Goal: Task Accomplishment & Management: Use online tool/utility

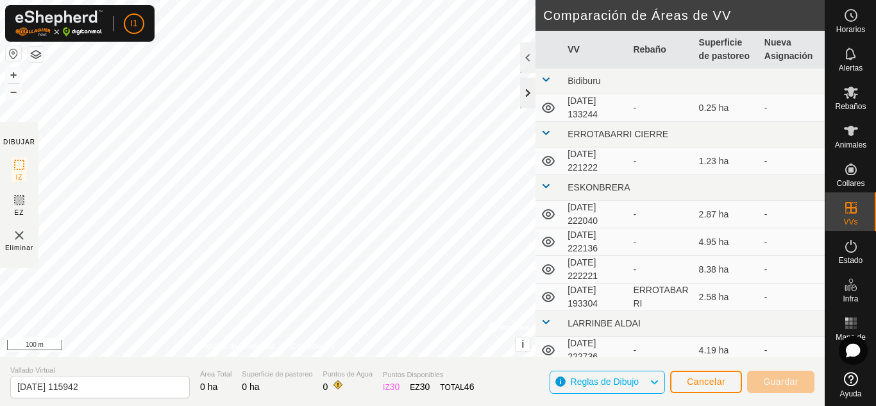
click at [529, 95] on div at bounding box center [527, 93] width 15 height 31
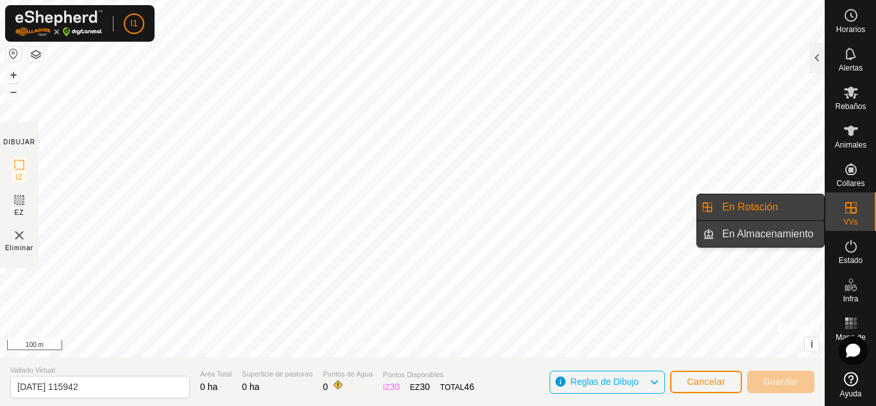
click at [770, 229] on link "En Almacenamiento" at bounding box center [770, 234] width 110 height 26
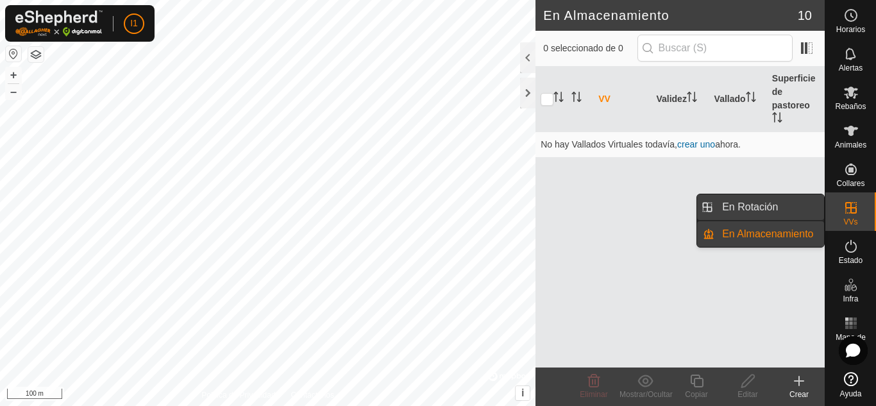
click at [771, 205] on link "En Rotación" at bounding box center [770, 207] width 110 height 26
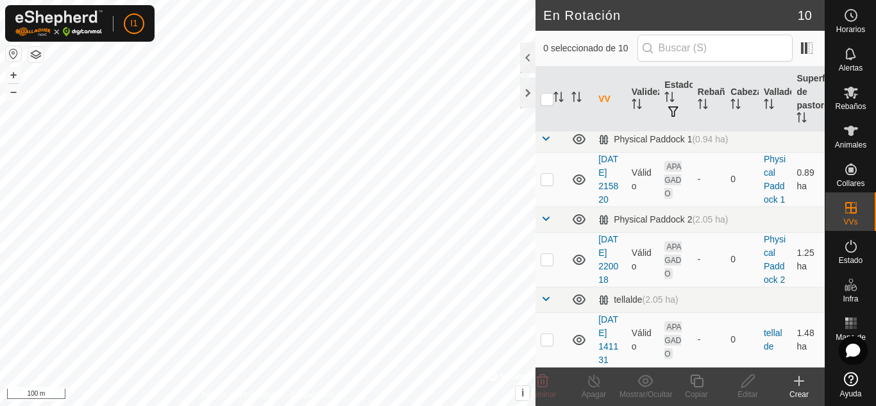
scroll to position [638, 0]
click at [615, 314] on link "[DATE] 141131" at bounding box center [609, 339] width 20 height 51
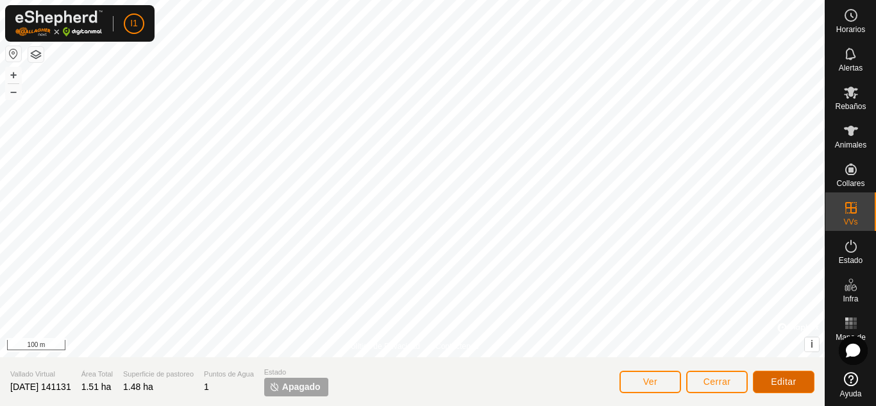
click at [802, 373] on button "Editar" at bounding box center [784, 382] width 62 height 22
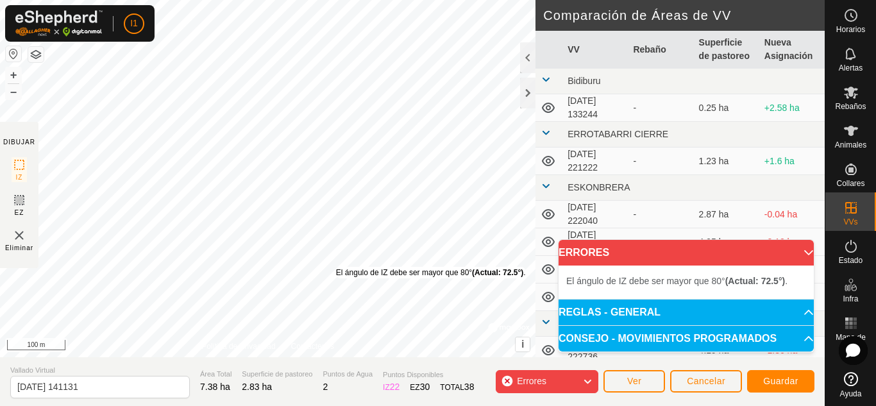
click at [336, 266] on div "El [PERSON_NAME] de IZ debe ser mayor que 80° (Actual: 72.5°) . + – ⇧ i © Mapbo…" at bounding box center [268, 178] width 536 height 357
click at [334, 252] on div "El [PERSON_NAME] de IZ debe ser mayor que 80° (Actual: 70.7°) . + – ⇧ i © Mapbo…" at bounding box center [268, 178] width 536 height 357
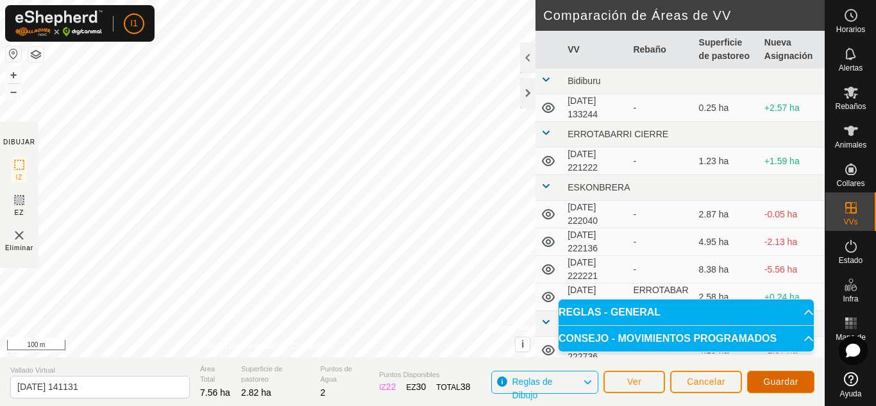
click at [771, 387] on button "Guardar" at bounding box center [780, 382] width 67 height 22
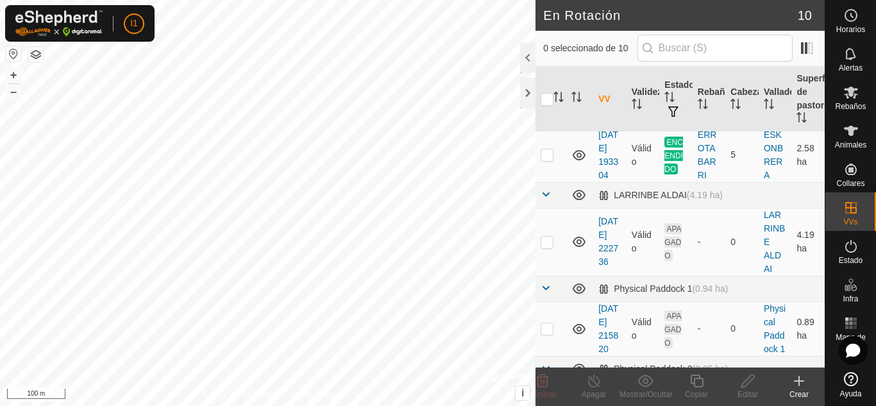
scroll to position [429, 0]
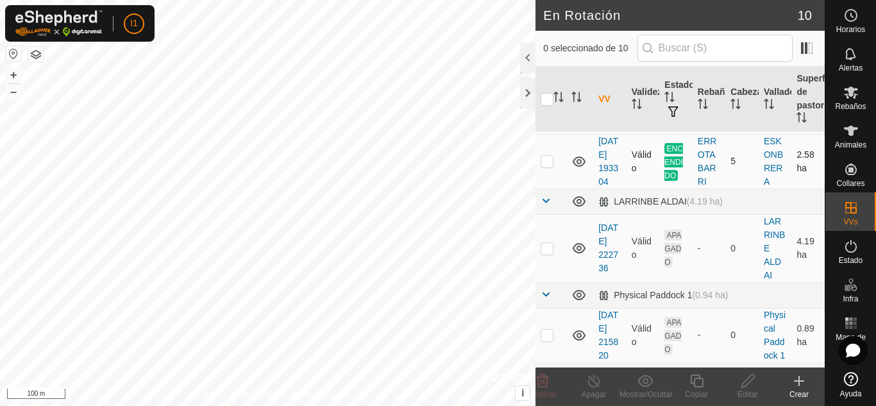
click at [641, 189] on td "Válido" at bounding box center [643, 161] width 33 height 55
click at [604, 187] on link "[DATE] 193304" at bounding box center [609, 161] width 20 height 51
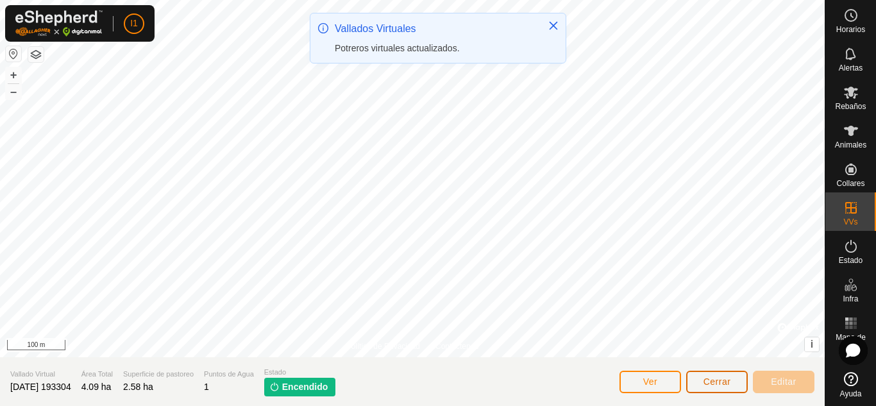
click at [715, 389] on button "Cerrar" at bounding box center [717, 382] width 62 height 22
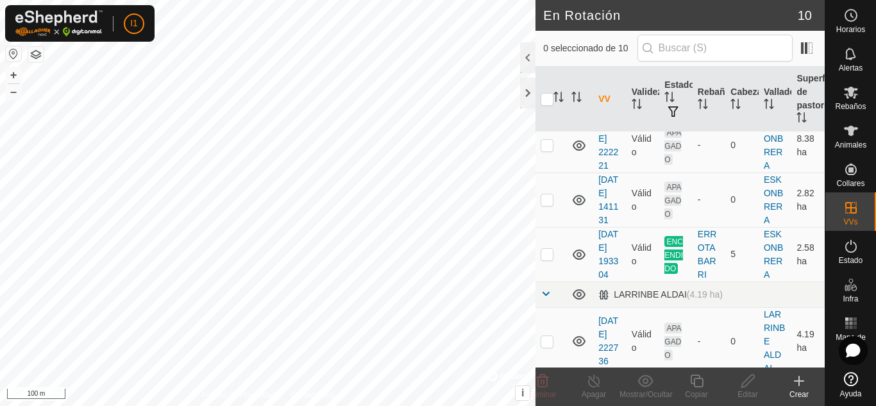
scroll to position [445, 0]
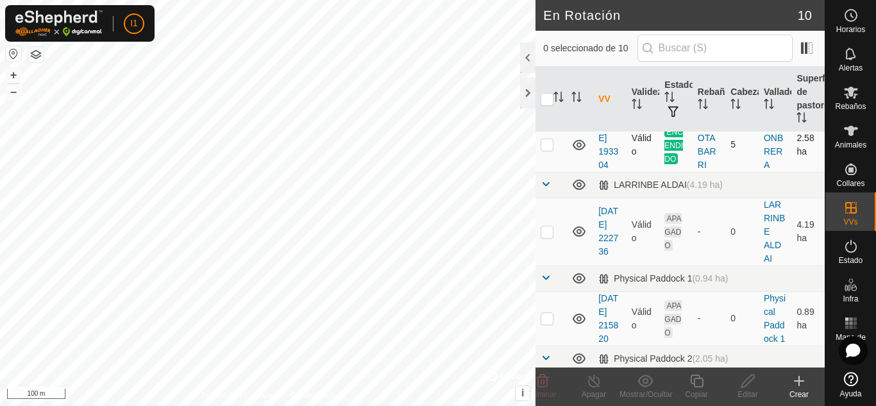
click at [547, 149] on p-checkbox at bounding box center [547, 144] width 13 height 10
checkbox input "true"
click at [584, 387] on turn-off-svg-icon at bounding box center [593, 380] width 51 height 15
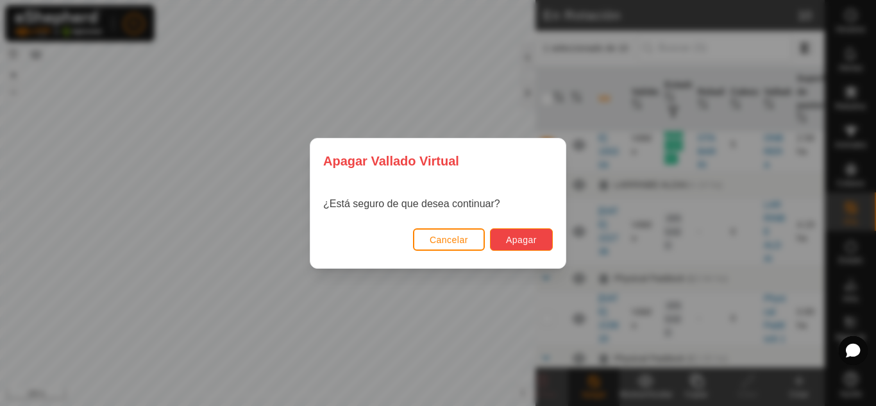
click at [504, 231] on button "Apagar" at bounding box center [521, 239] width 63 height 22
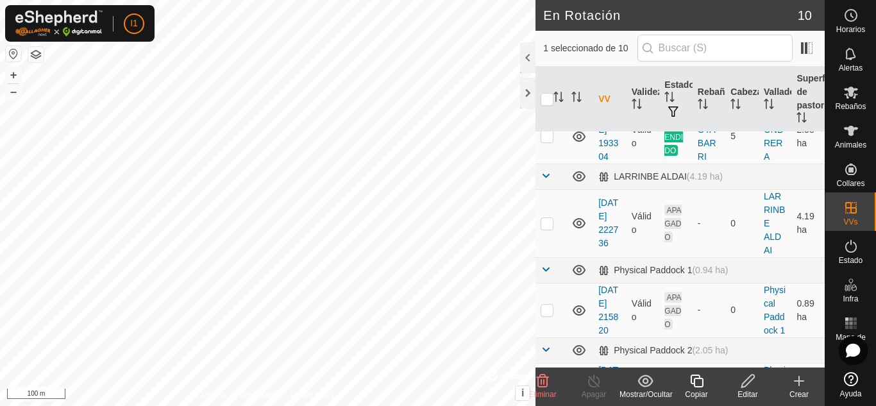
scroll to position [424, 0]
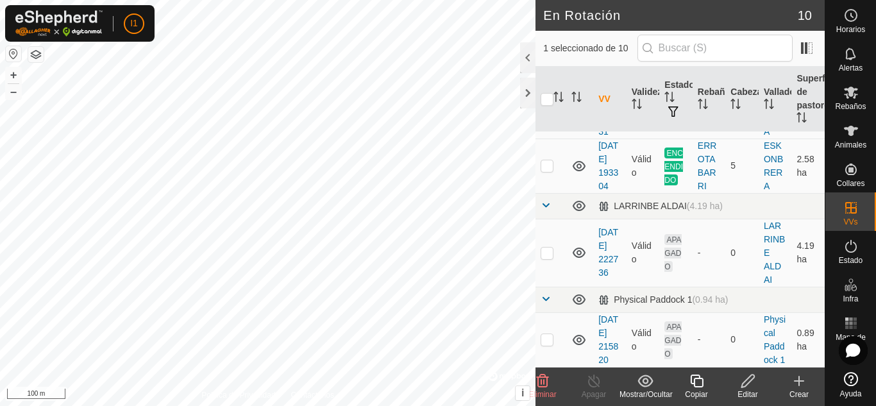
click at [547, 116] on p-checkbox at bounding box center [547, 111] width 13 height 10
checkbox input "false"
click at [864, 145] on span "Animales" at bounding box center [850, 145] width 31 height 8
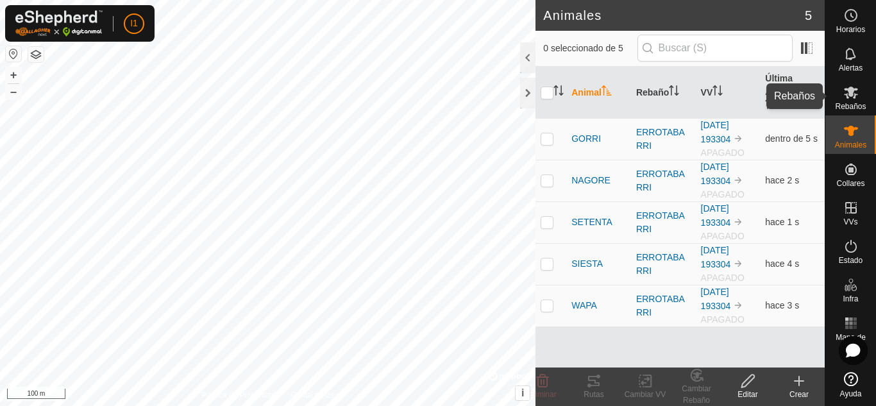
click at [859, 101] on es-mob-svg-icon at bounding box center [851, 92] width 23 height 21
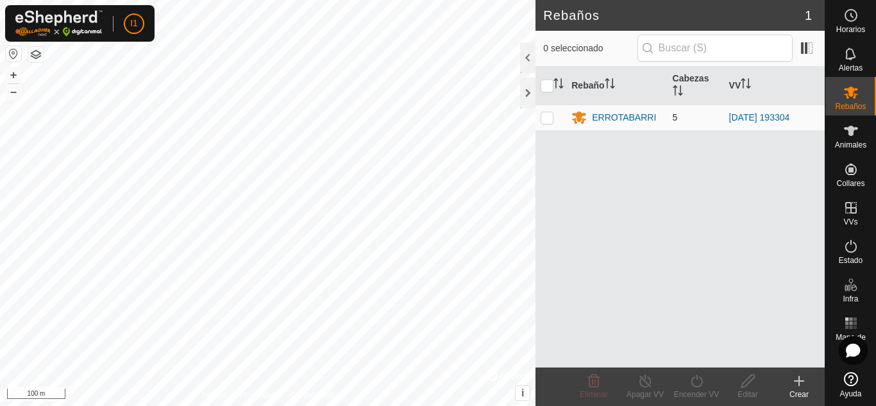
click at [543, 126] on td at bounding box center [551, 118] width 31 height 26
checkbox input "true"
click at [695, 397] on div "Encender VV" at bounding box center [696, 395] width 51 height 12
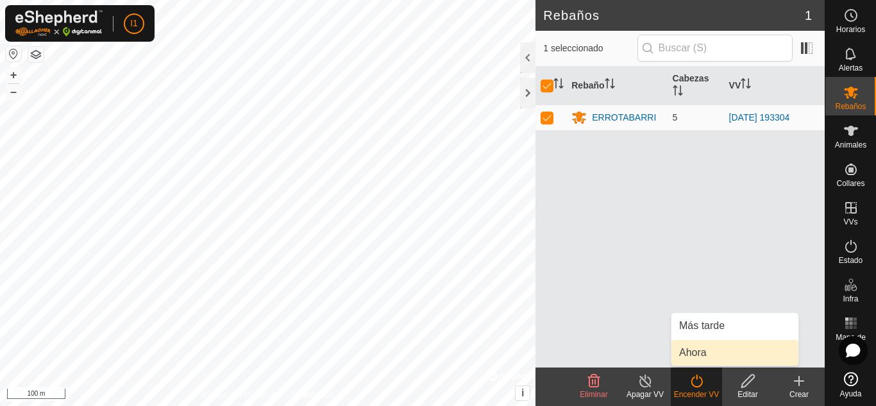
click at [699, 355] on link "Ahora" at bounding box center [735, 353] width 127 height 26
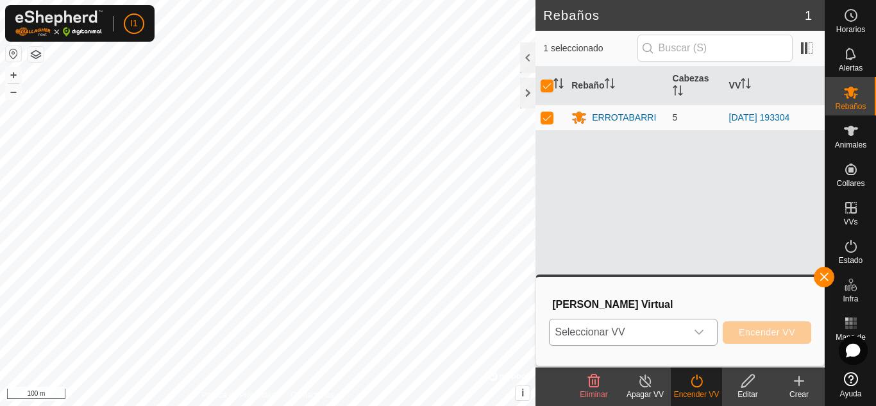
click at [702, 329] on icon "dropdown trigger" at bounding box center [699, 332] width 10 height 10
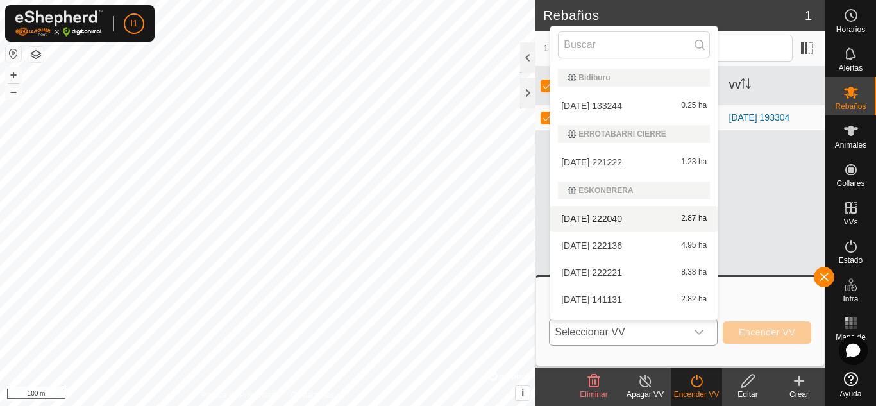
scroll to position [189, 0]
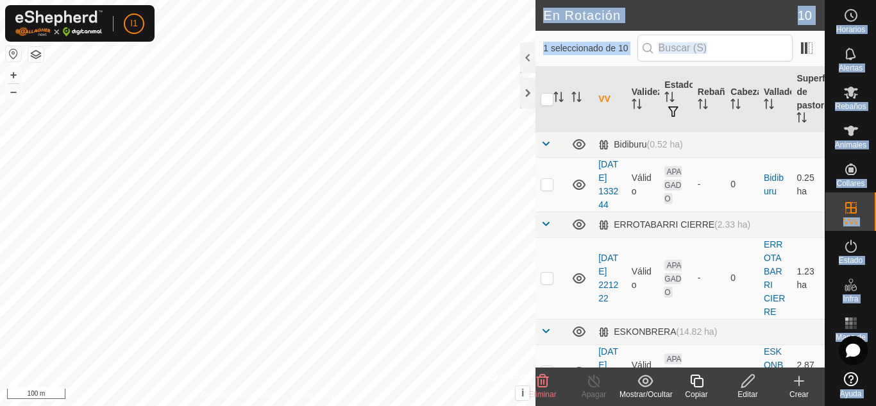
drag, startPoint x: 825, startPoint y: 135, endPoint x: 823, endPoint y: 177, distance: 42.4
click at [823, 177] on div "Horarios Alertas Rebaños Animales Collares VVs Estado Infra Mapa de Calor Ayuda…" at bounding box center [438, 203] width 876 height 406
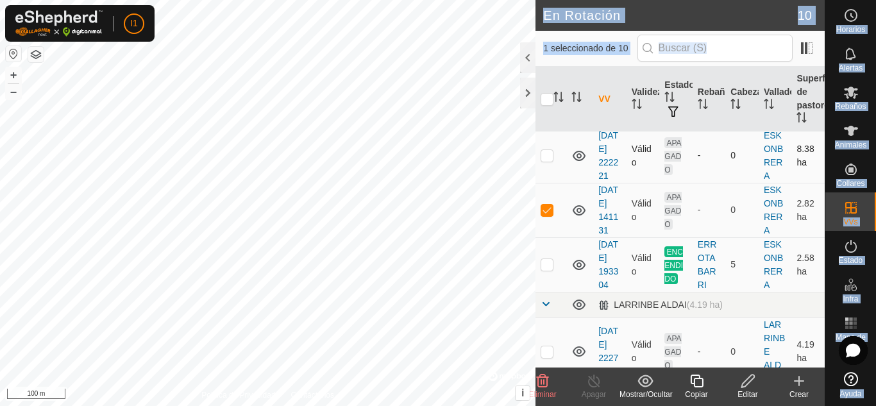
scroll to position [296, 0]
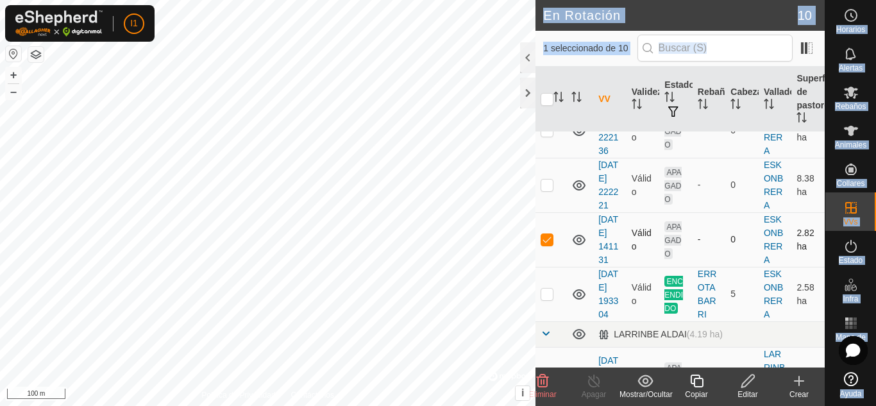
click at [582, 267] on td at bounding box center [579, 239] width 27 height 55
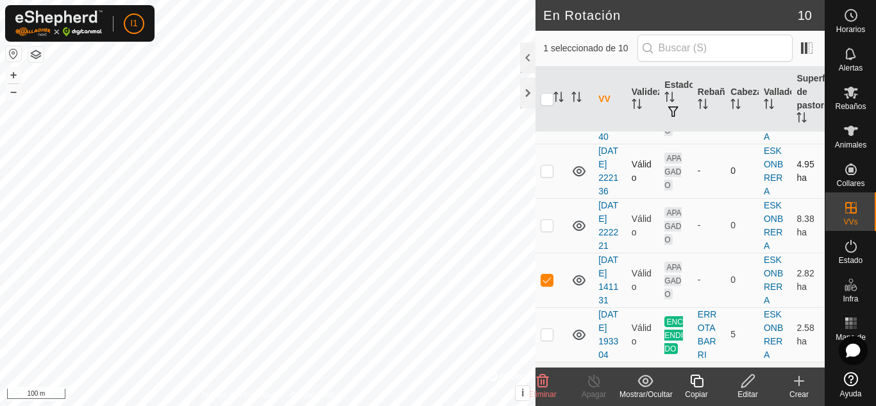
scroll to position [241, 0]
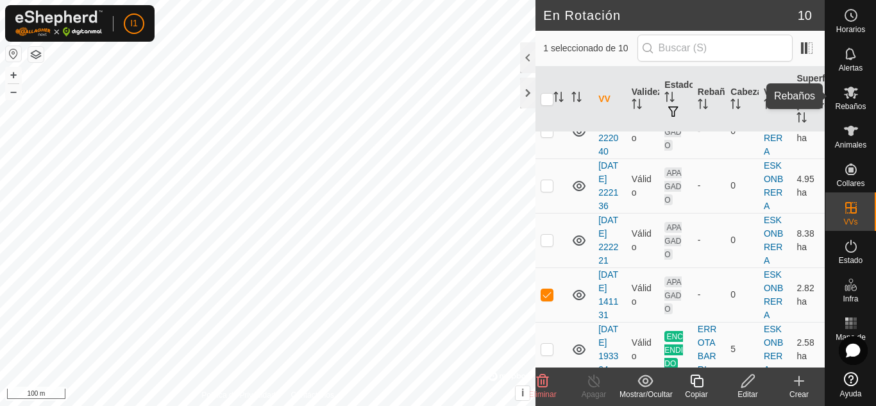
click at [871, 103] on div "Rebaños" at bounding box center [851, 96] width 51 height 38
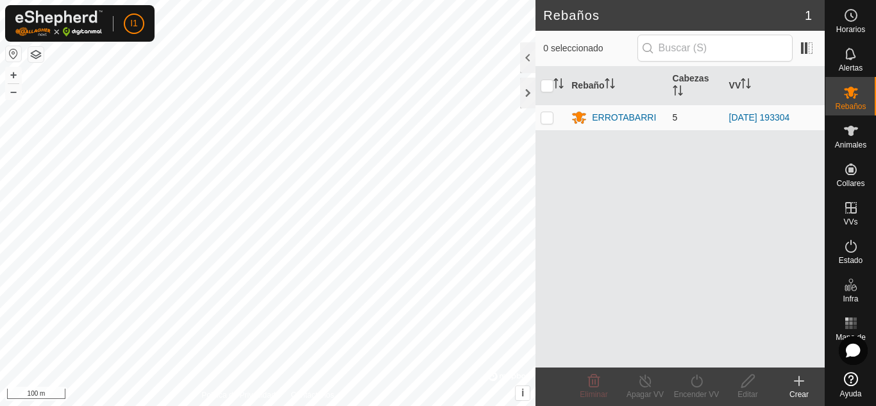
click at [540, 121] on td at bounding box center [551, 118] width 31 height 26
checkbox input "true"
click at [693, 386] on icon at bounding box center [697, 380] width 16 height 15
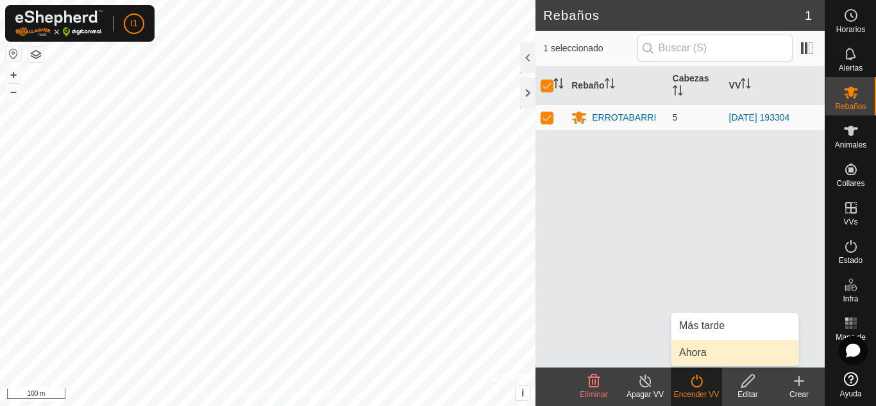
click at [691, 343] on link "Ahora" at bounding box center [735, 353] width 127 height 26
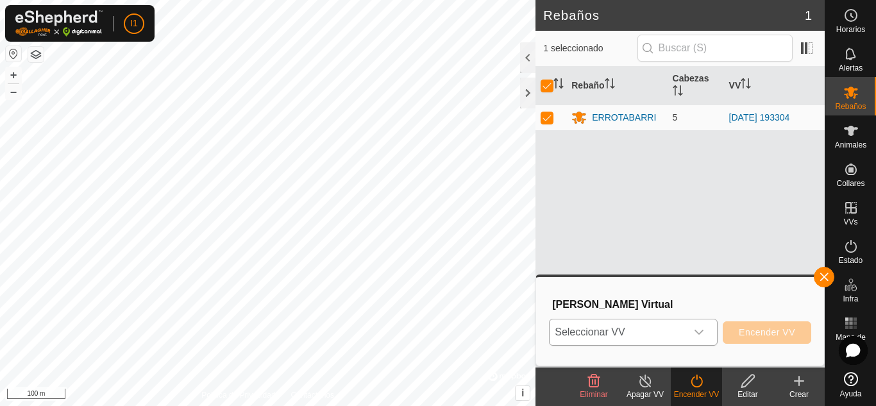
click at [689, 335] on div "dropdown trigger" at bounding box center [699, 332] width 26 height 26
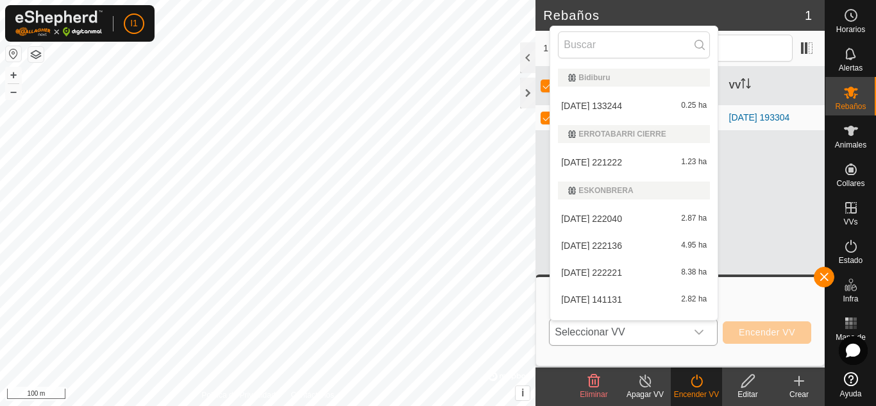
scroll to position [19, 0]
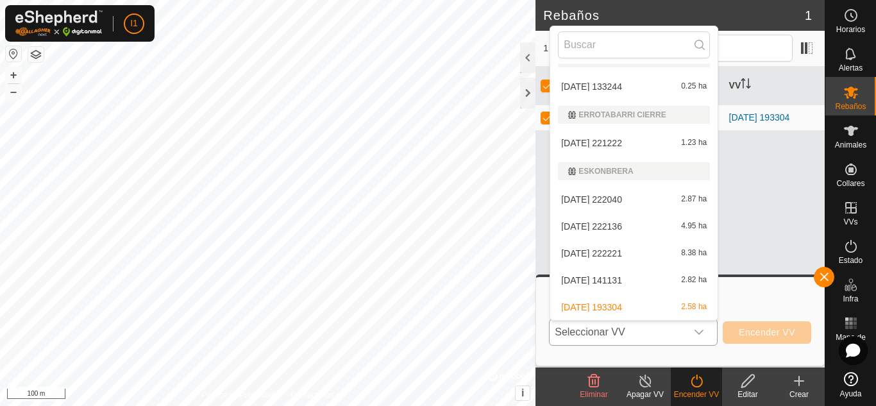
click at [624, 285] on li "[DATE] 141131 2.82 ha" at bounding box center [633, 280] width 167 height 26
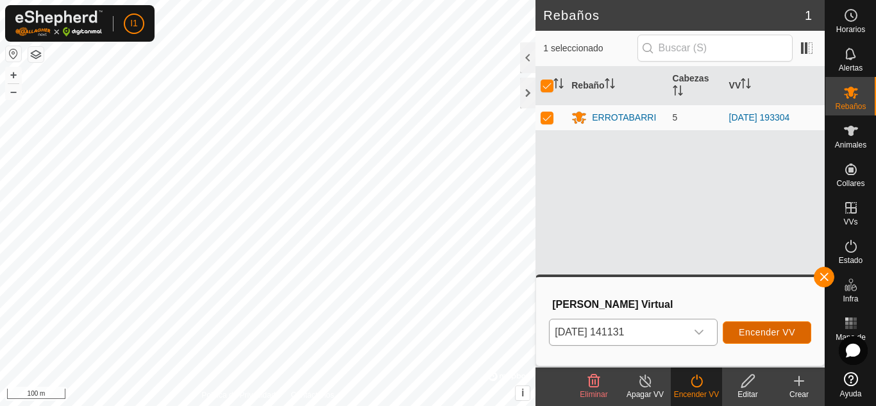
click at [765, 330] on span "Encender VV" at bounding box center [767, 332] width 56 height 10
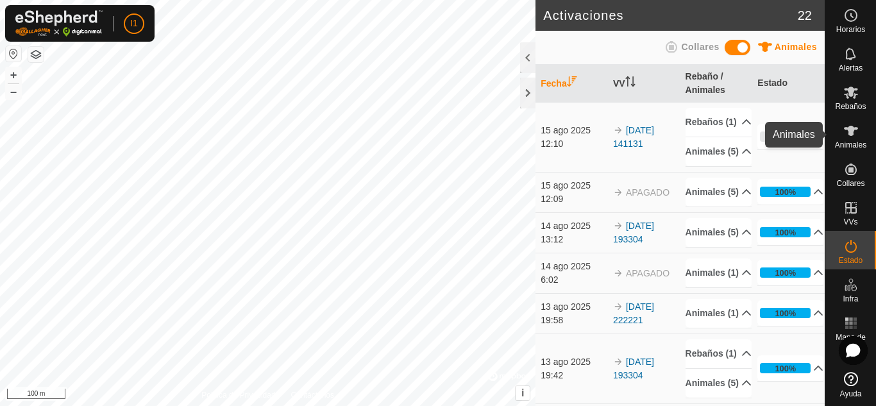
click at [840, 142] on span "Animales" at bounding box center [850, 145] width 31 height 8
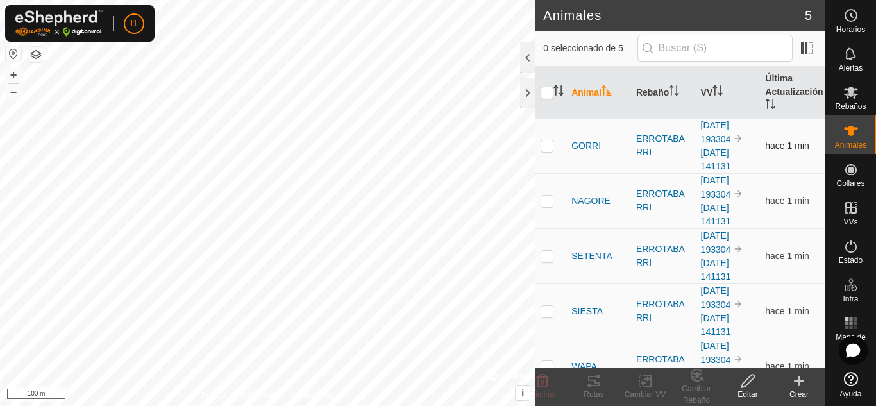
click at [559, 148] on td at bounding box center [551, 145] width 31 height 55
checkbox input "true"
click at [656, 396] on div "Cambiar VV" at bounding box center [645, 395] width 51 height 12
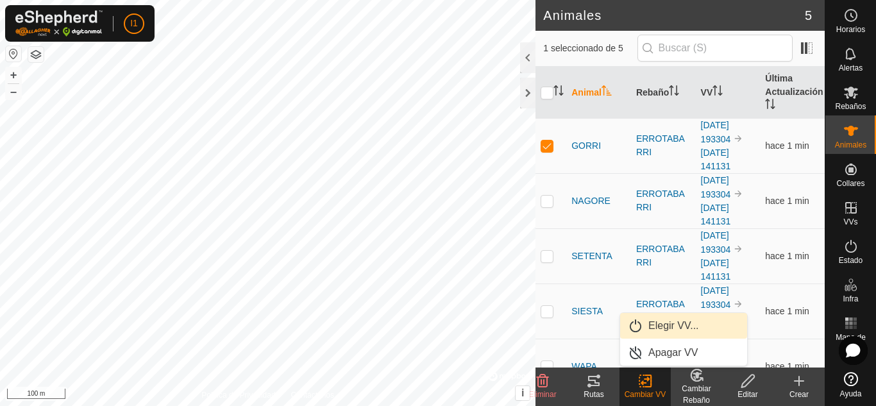
click at [670, 333] on link "Elegir VV..." at bounding box center [683, 326] width 127 height 26
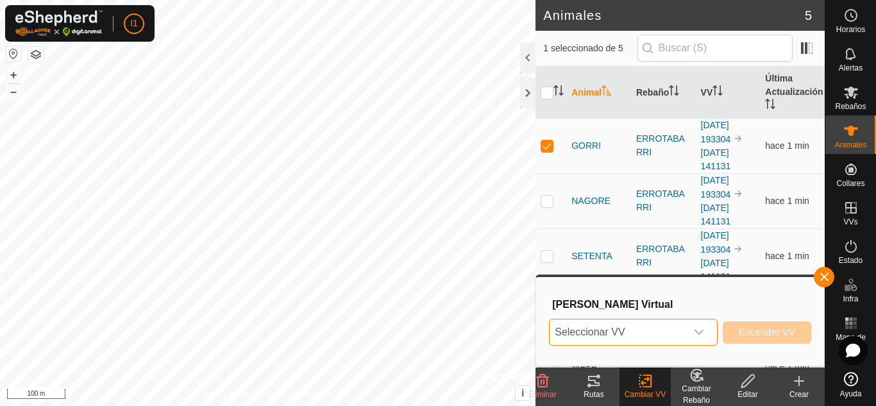
click at [670, 333] on span "Seleccionar VV" at bounding box center [618, 332] width 137 height 26
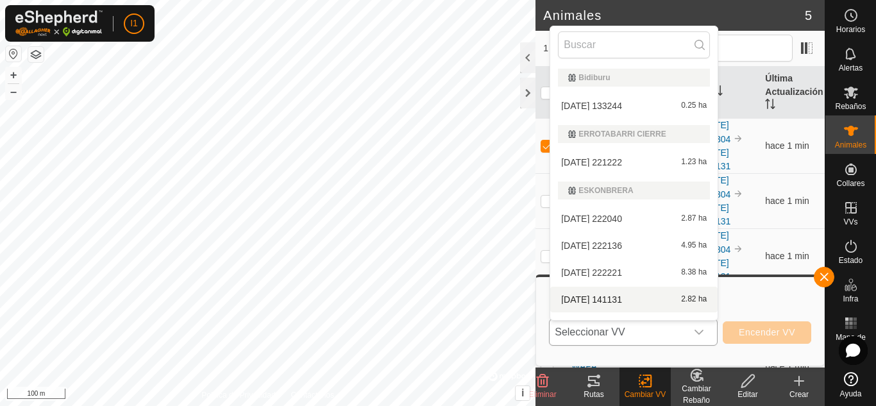
click at [636, 298] on li "[DATE] 141131 2.82 ha" at bounding box center [633, 300] width 167 height 26
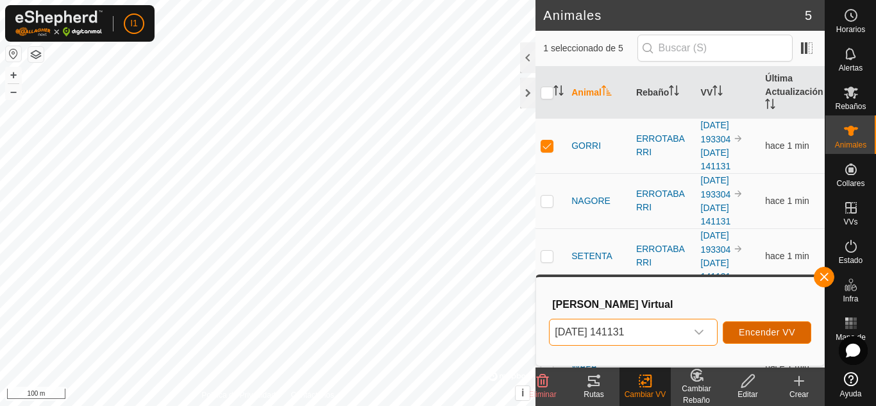
click at [797, 334] on button "Encender VV" at bounding box center [767, 332] width 89 height 22
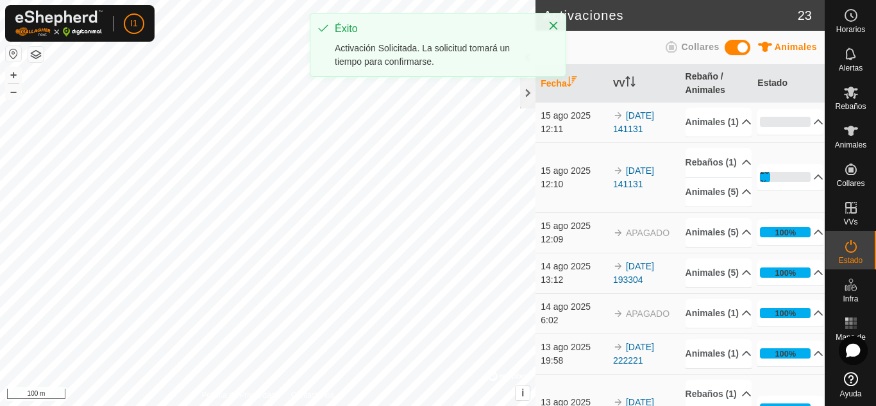
click at [639, 253] on td "APAGADO" at bounding box center [644, 232] width 72 height 40
